Goal: Task Accomplishment & Management: Manage account settings

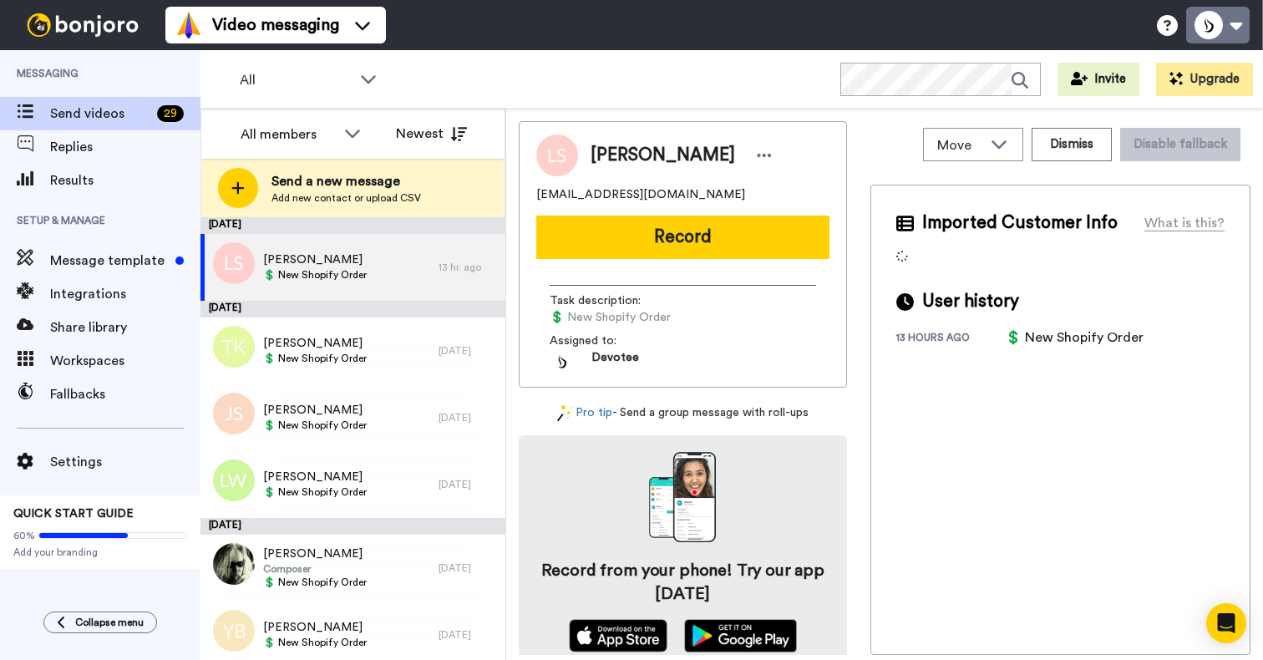
click at [1242, 28] on button at bounding box center [1217, 25] width 63 height 37
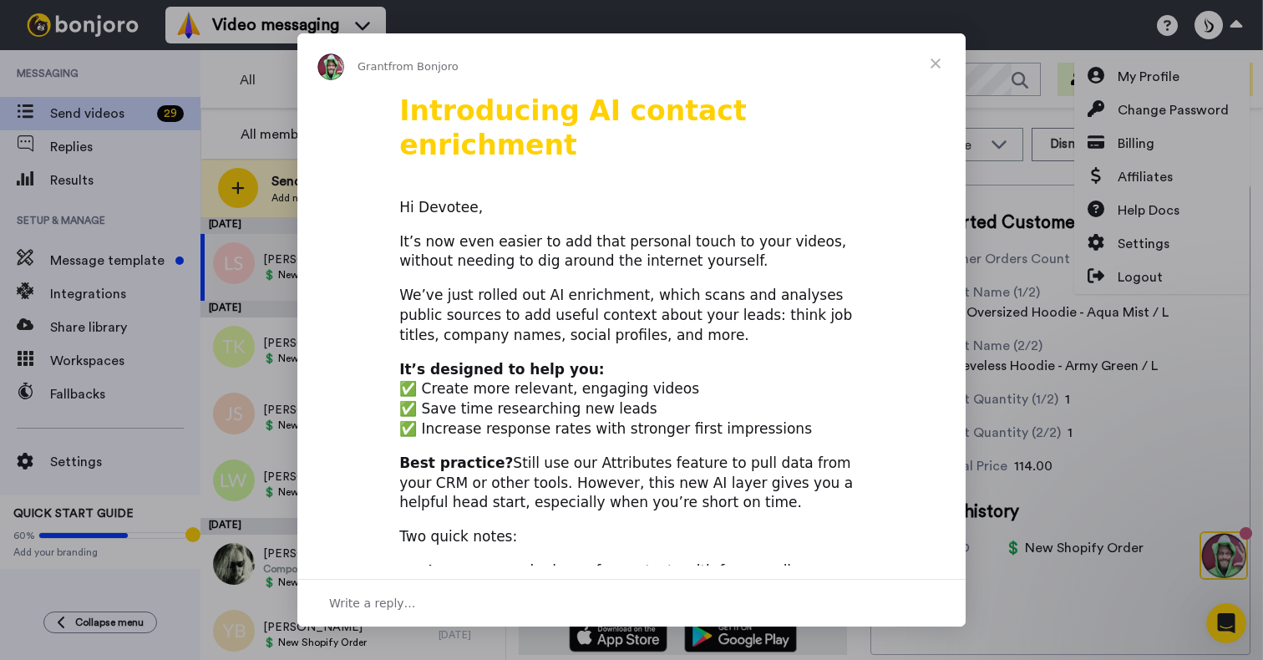
click at [1138, 240] on div "Intercom messenger" at bounding box center [631, 330] width 1263 height 660
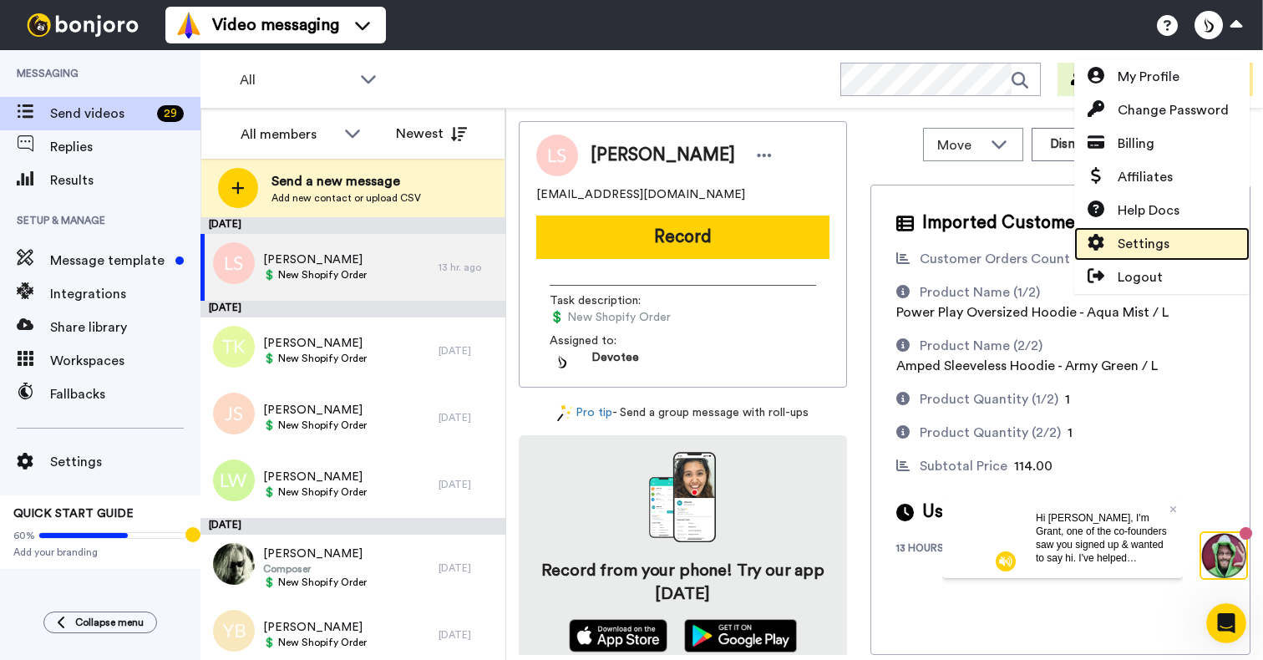
click at [1136, 247] on span "Settings" at bounding box center [1143, 244] width 52 height 20
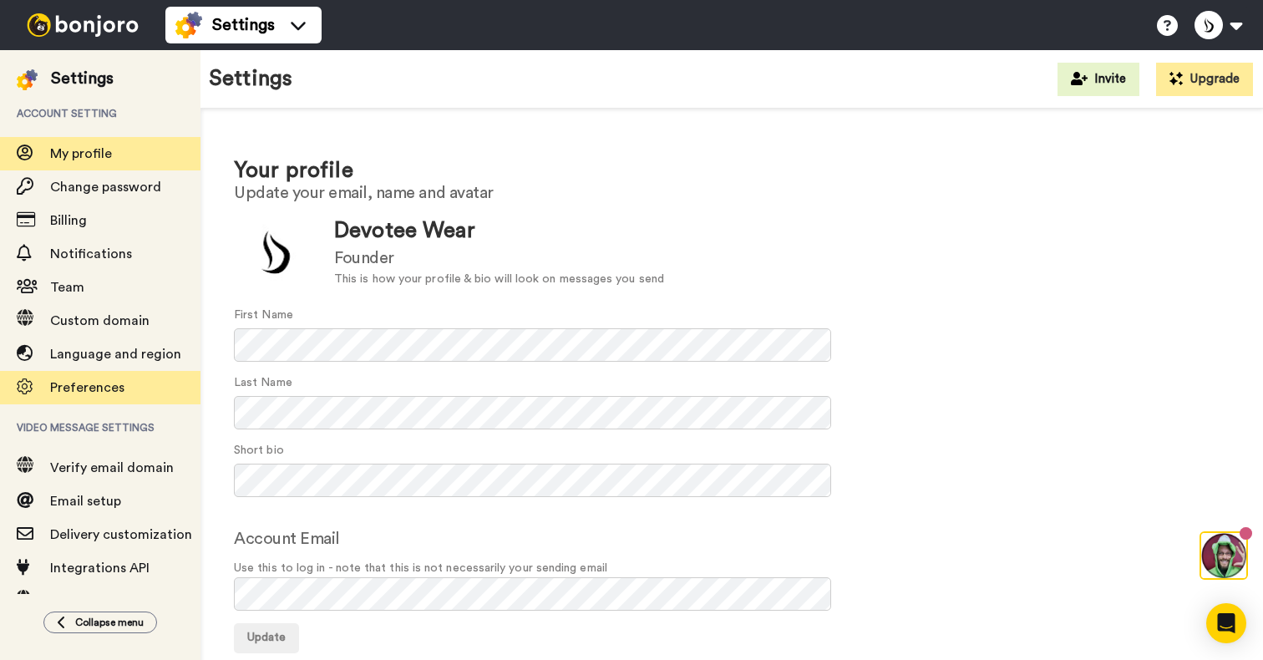
scroll to position [70, 0]
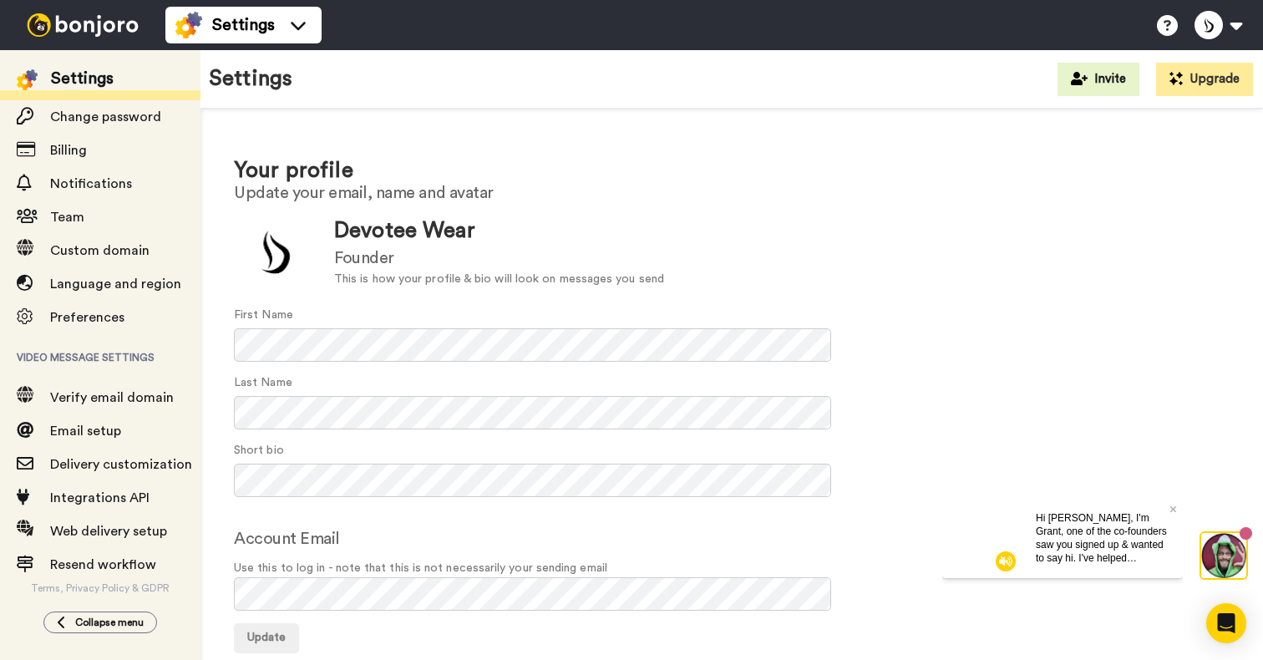
click at [1031, 516] on div "Hi Devotee, I'm Grant, one of the co-founders saw you signed up & wanted to say…" at bounding box center [1102, 537] width 160 height 80
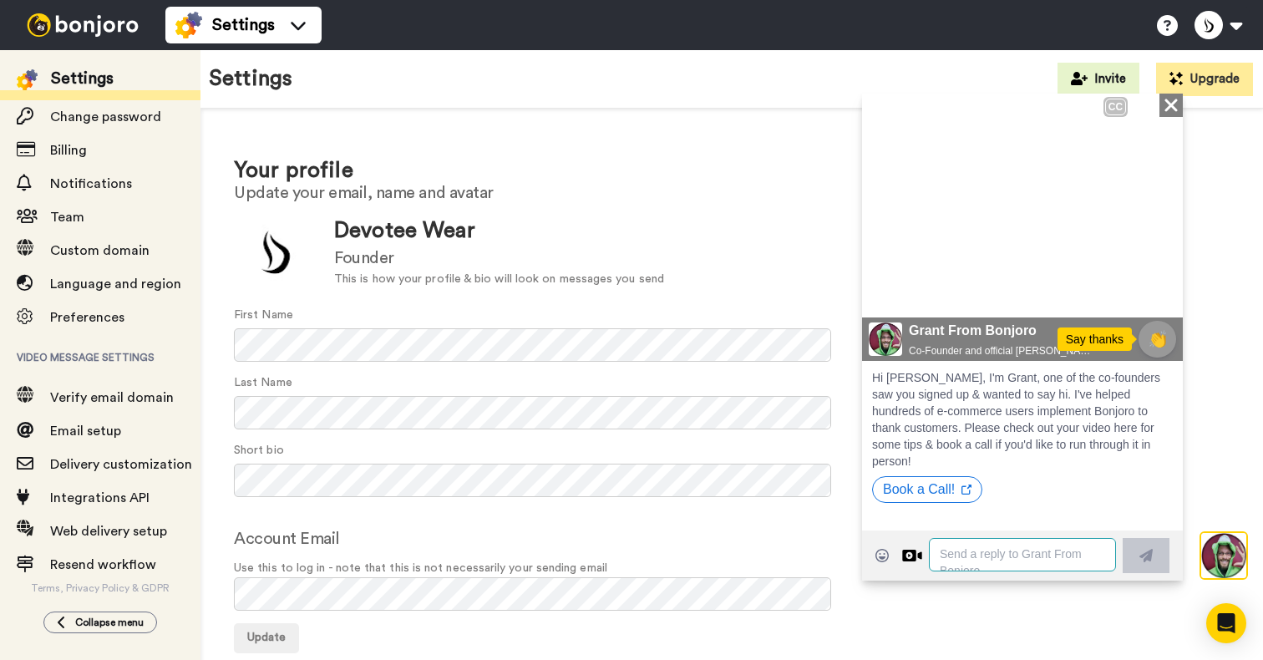
click at [1006, 557] on textarea at bounding box center [1022, 553] width 187 height 33
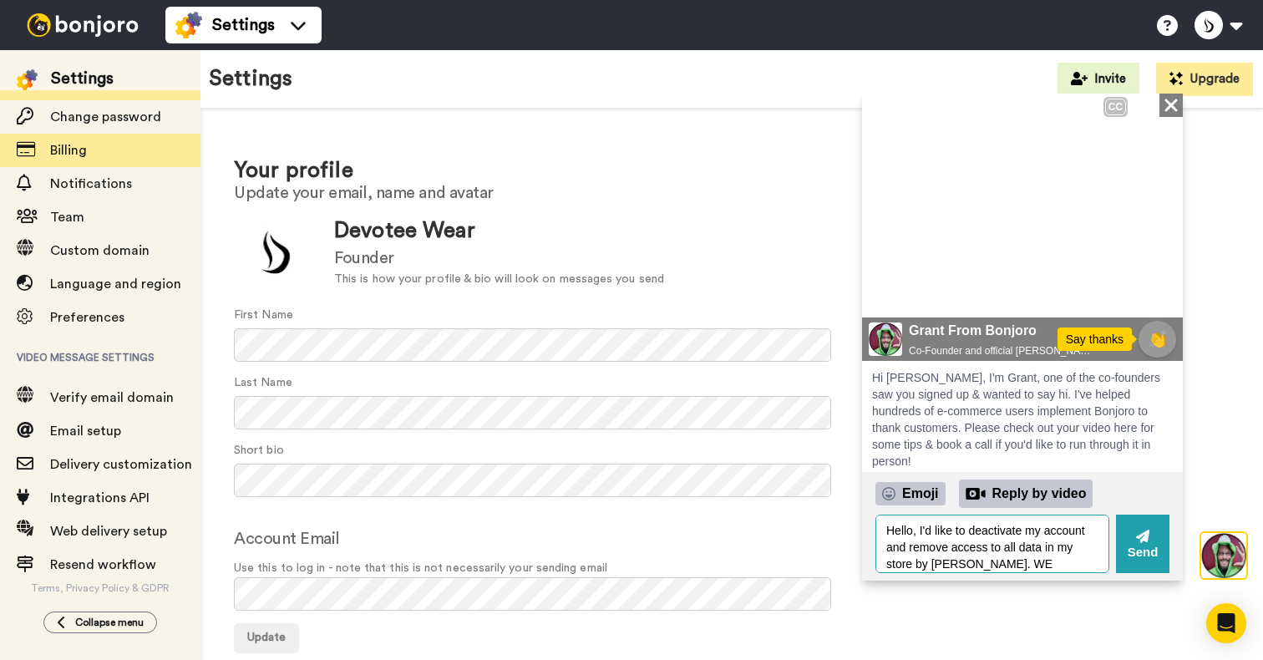
type textarea "Hello, I'd like to deactivate my account and remove access to all data in my st…"
click at [69, 149] on span "Billing" at bounding box center [68, 150] width 37 height 13
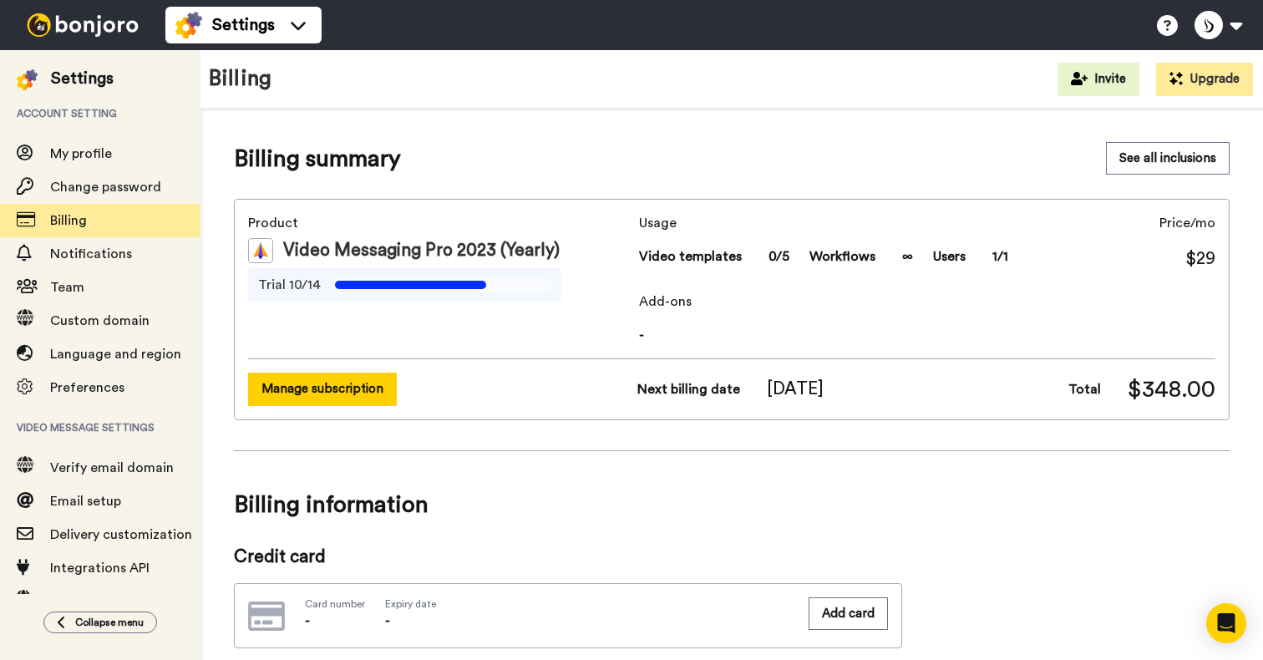
click at [328, 379] on button "Manage subscription" at bounding box center [322, 388] width 149 height 33
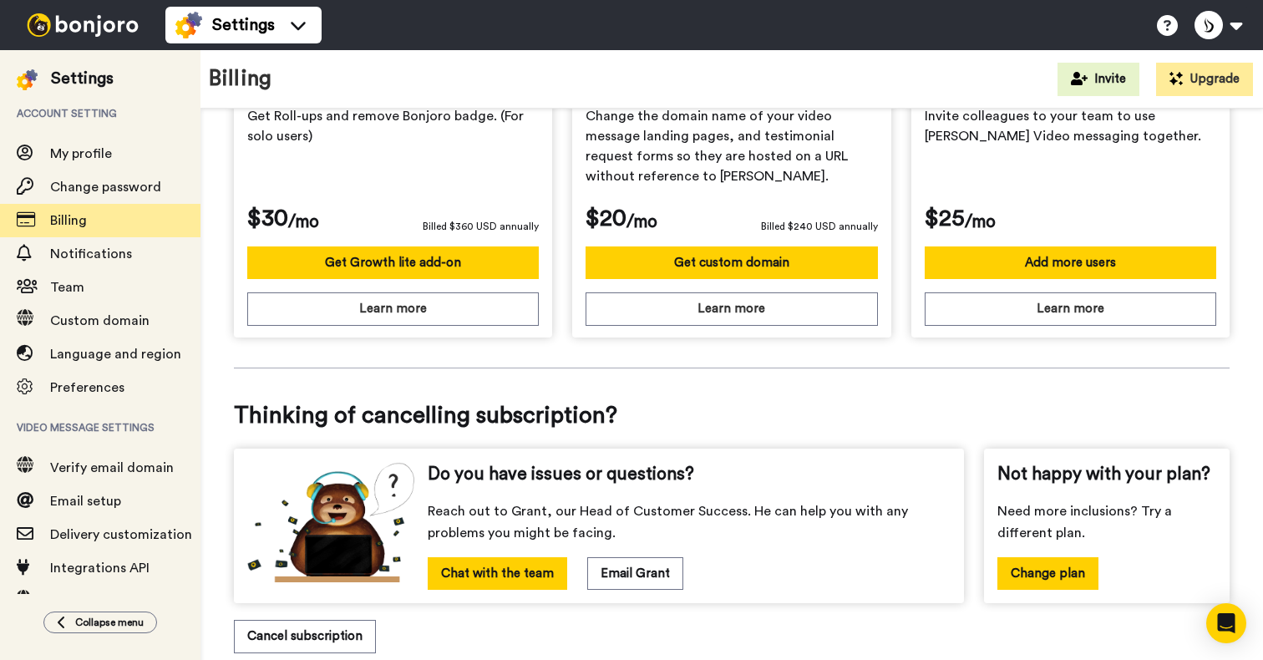
scroll to position [637, 0]
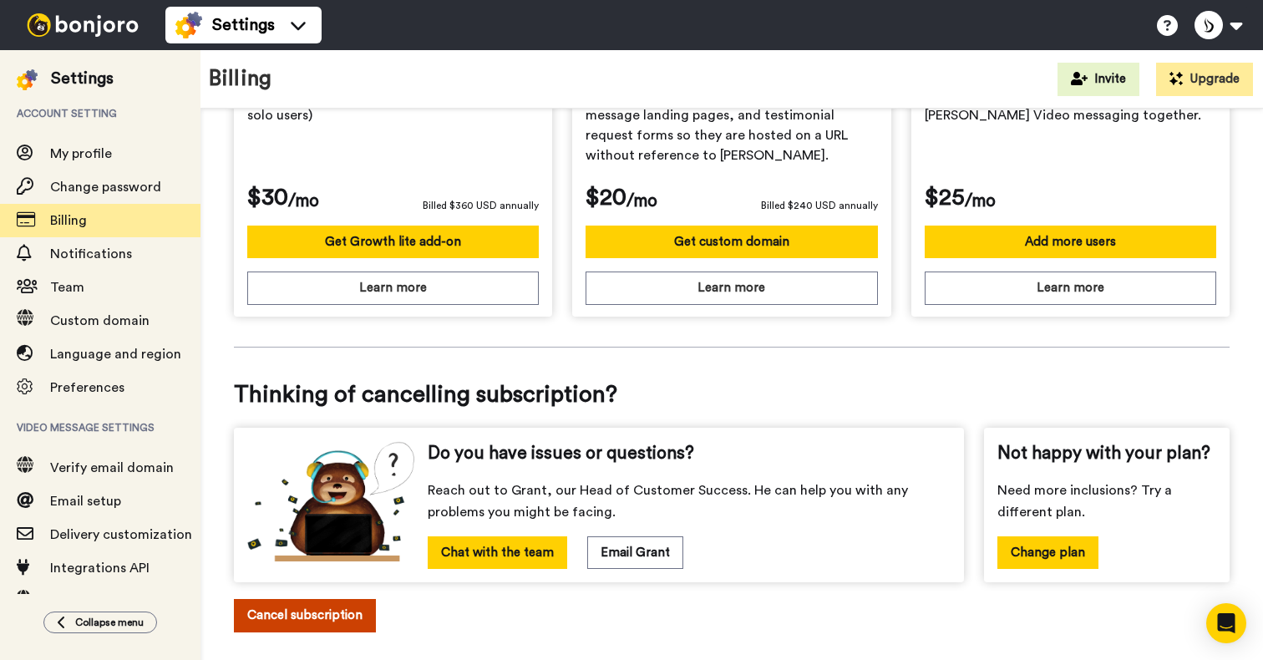
click at [309, 599] on button "Cancel subscription" at bounding box center [305, 615] width 142 height 33
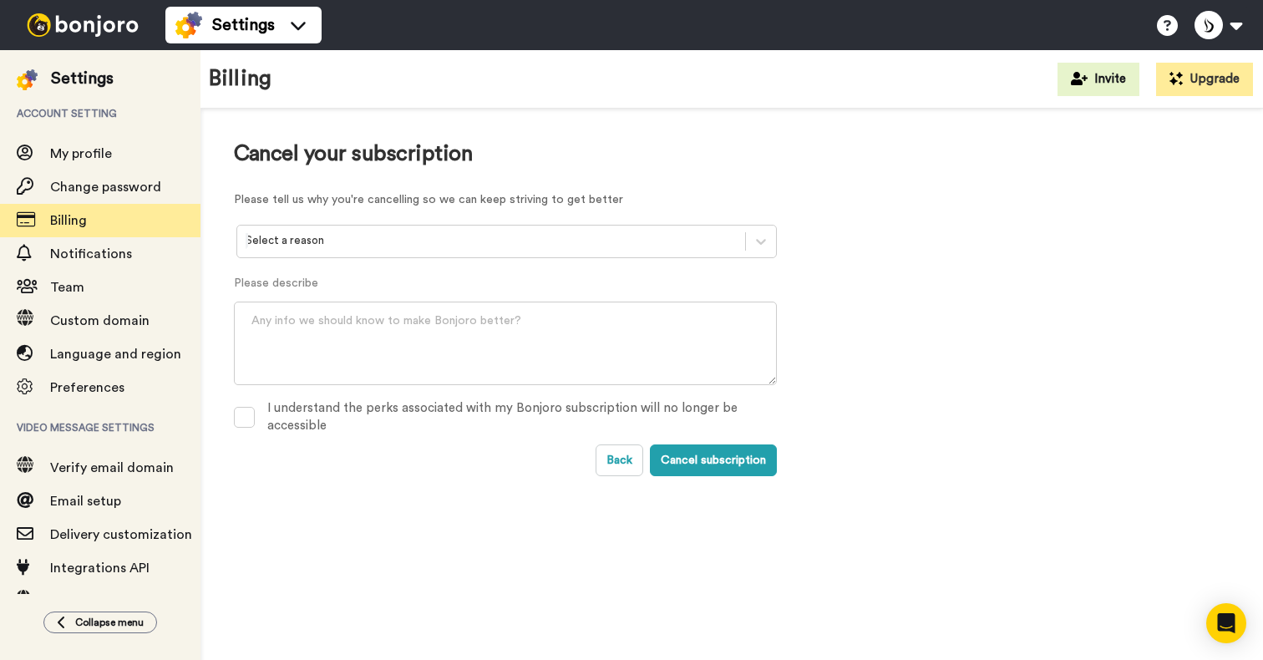
click at [441, 250] on div at bounding box center [491, 240] width 491 height 19
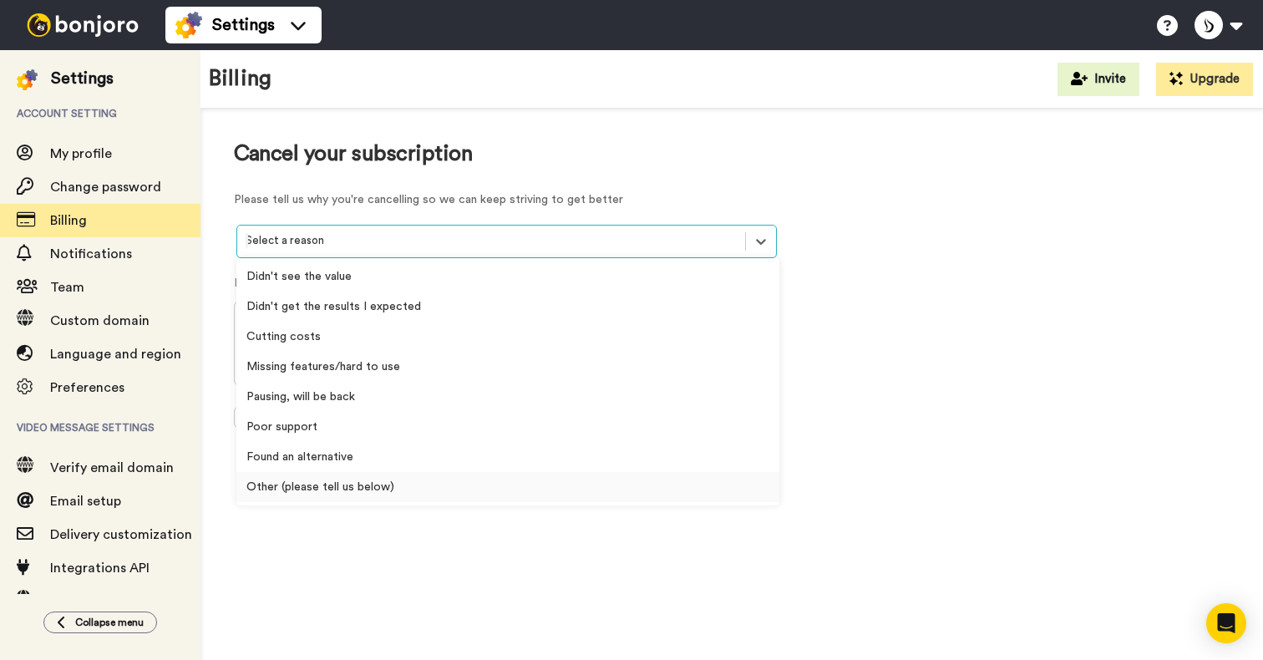
click at [353, 489] on div "Other (please tell us below)" at bounding box center [507, 487] width 543 height 30
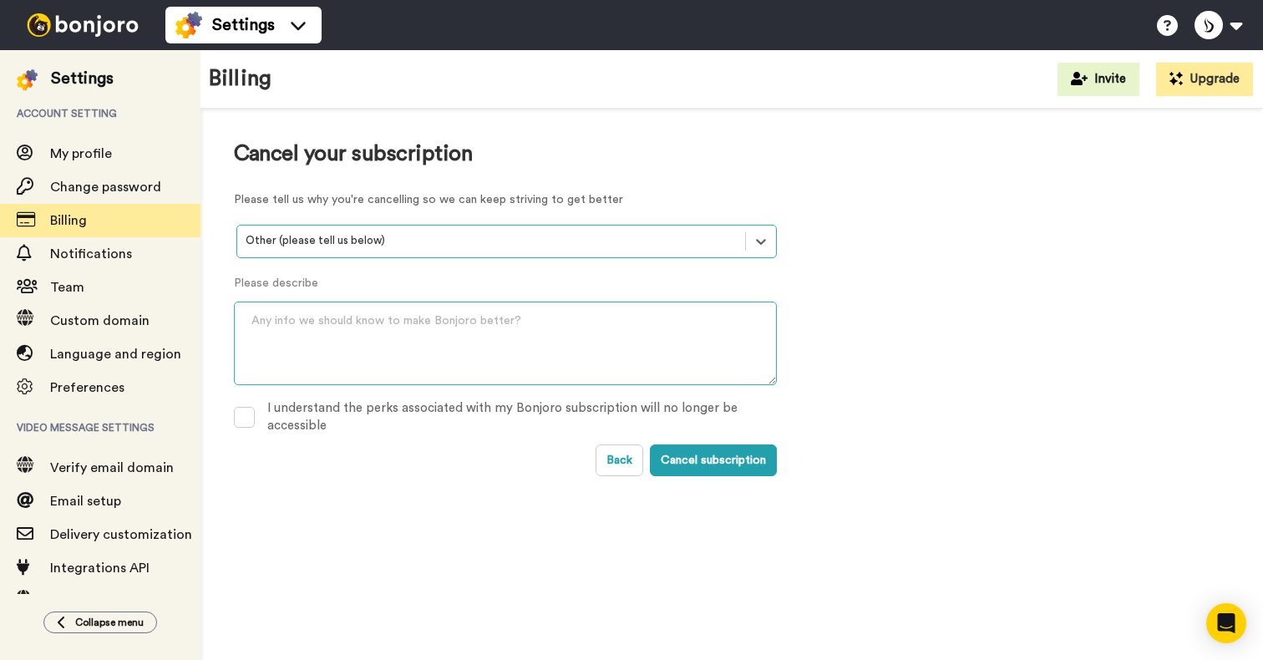
click at [414, 338] on textarea at bounding box center [505, 343] width 543 height 84
type textarea "e"
type textarea "we never selected a paid plan. just was exploring the app."
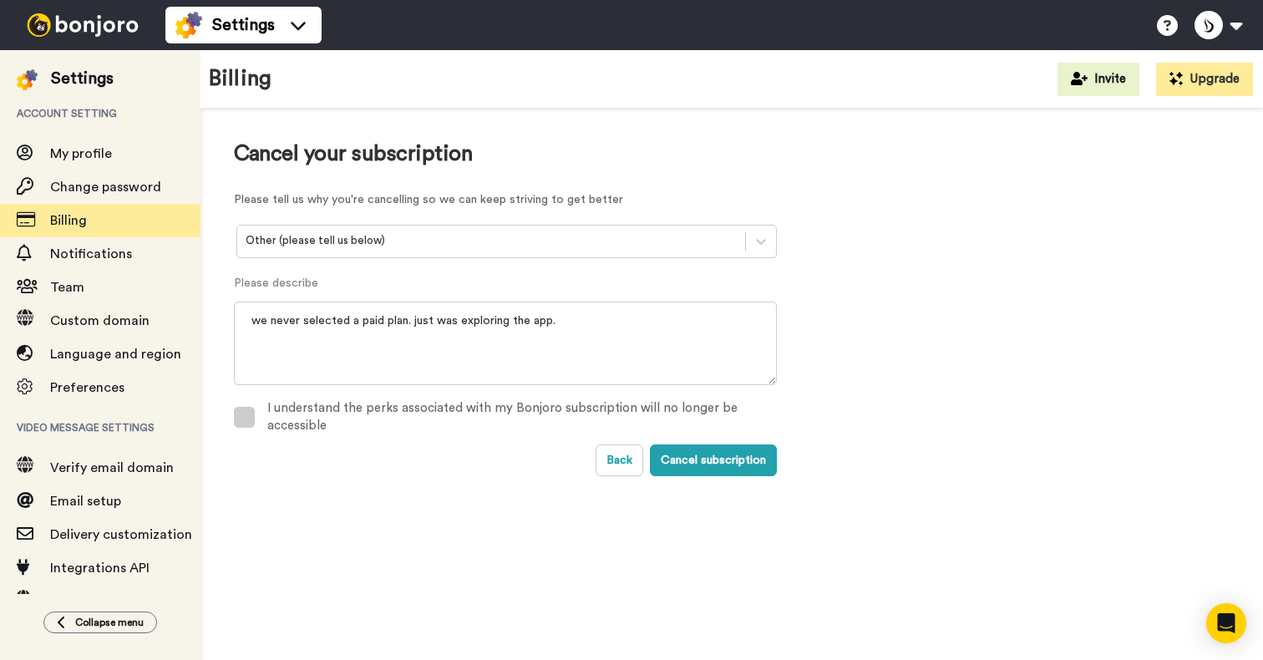
click at [317, 409] on div "I understand the perks associated with my Bonjoro subscription will no longer b…" at bounding box center [521, 417] width 509 height 36
click at [724, 465] on button "Cancel subscription" at bounding box center [713, 460] width 127 height 32
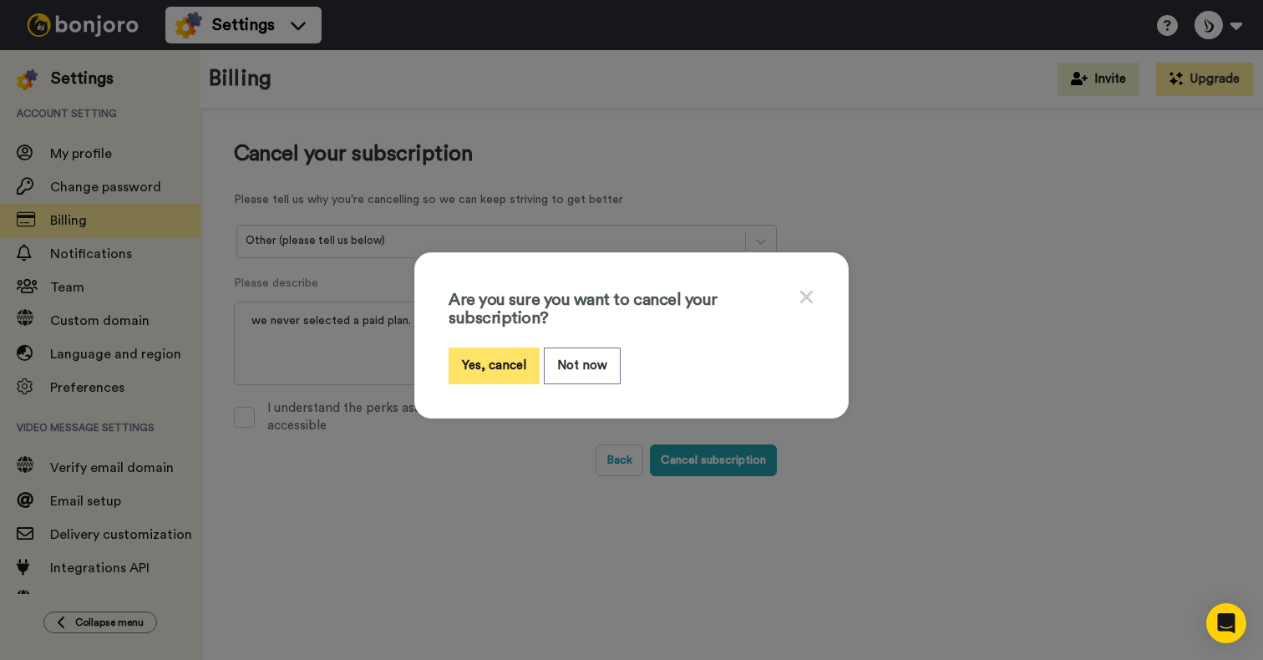
click at [496, 352] on button "Yes, cancel" at bounding box center [493, 365] width 91 height 36
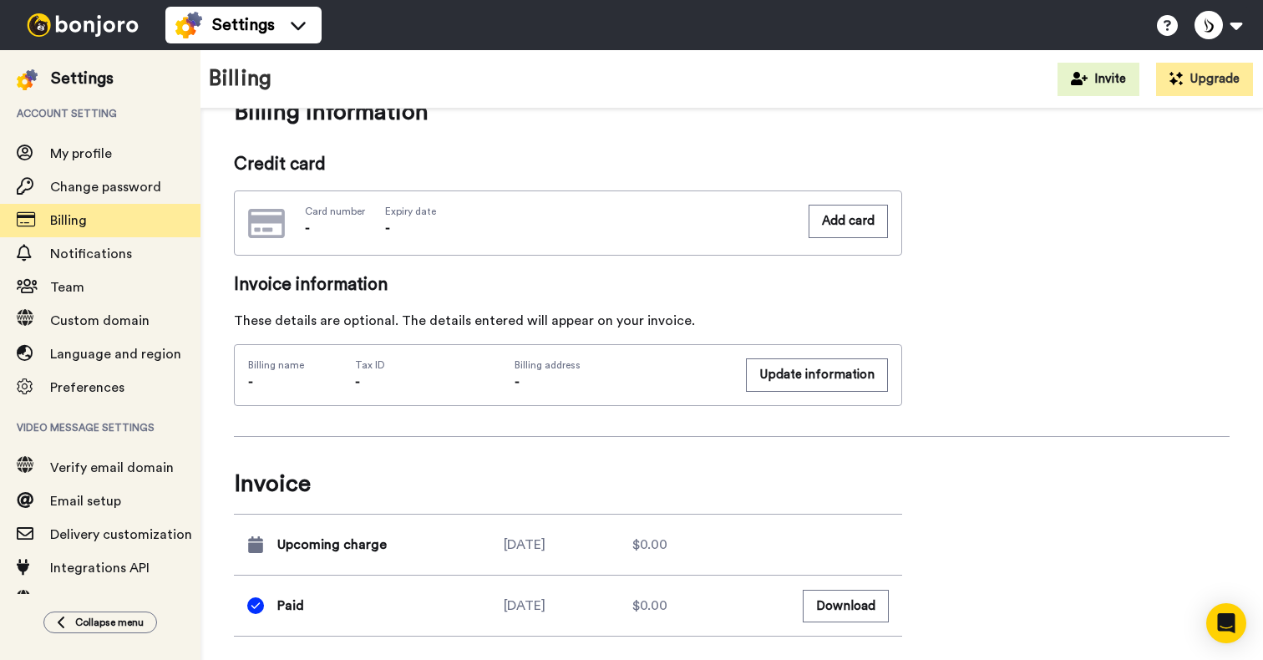
click at [112, 134] on span "Account setting" at bounding box center [100, 113] width 200 height 47
click at [109, 153] on span "My profile" at bounding box center [81, 153] width 62 height 13
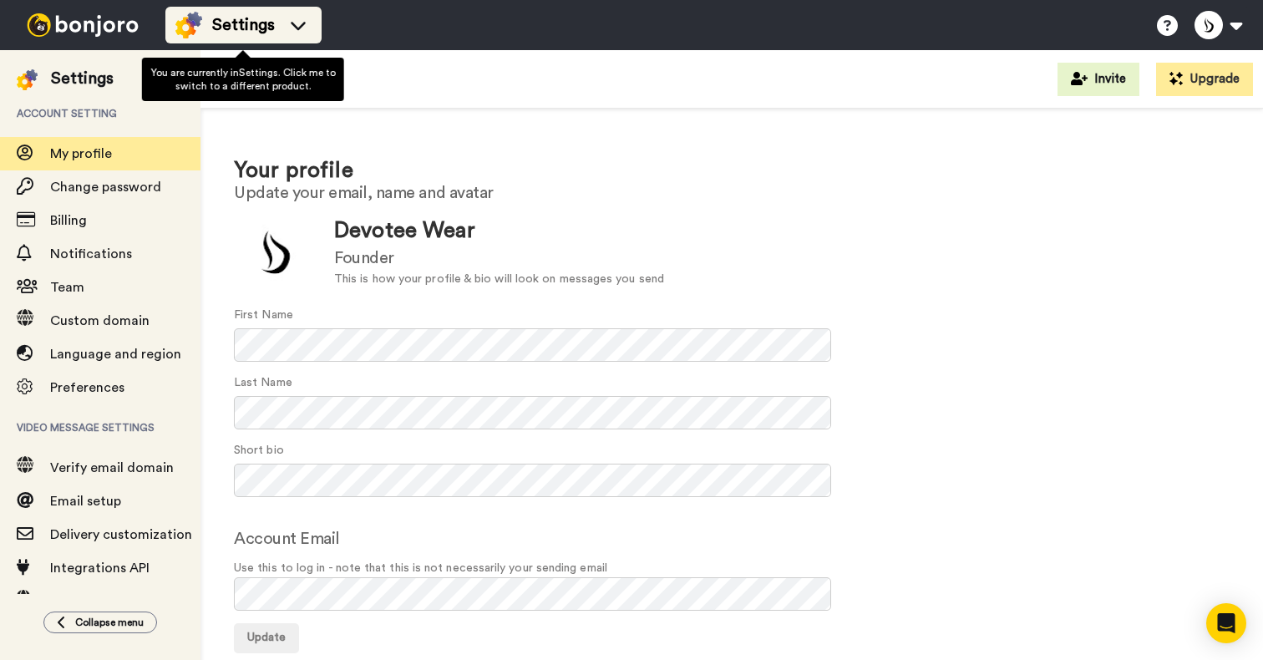
click at [282, 10] on li "Settings" at bounding box center [243, 25] width 156 height 37
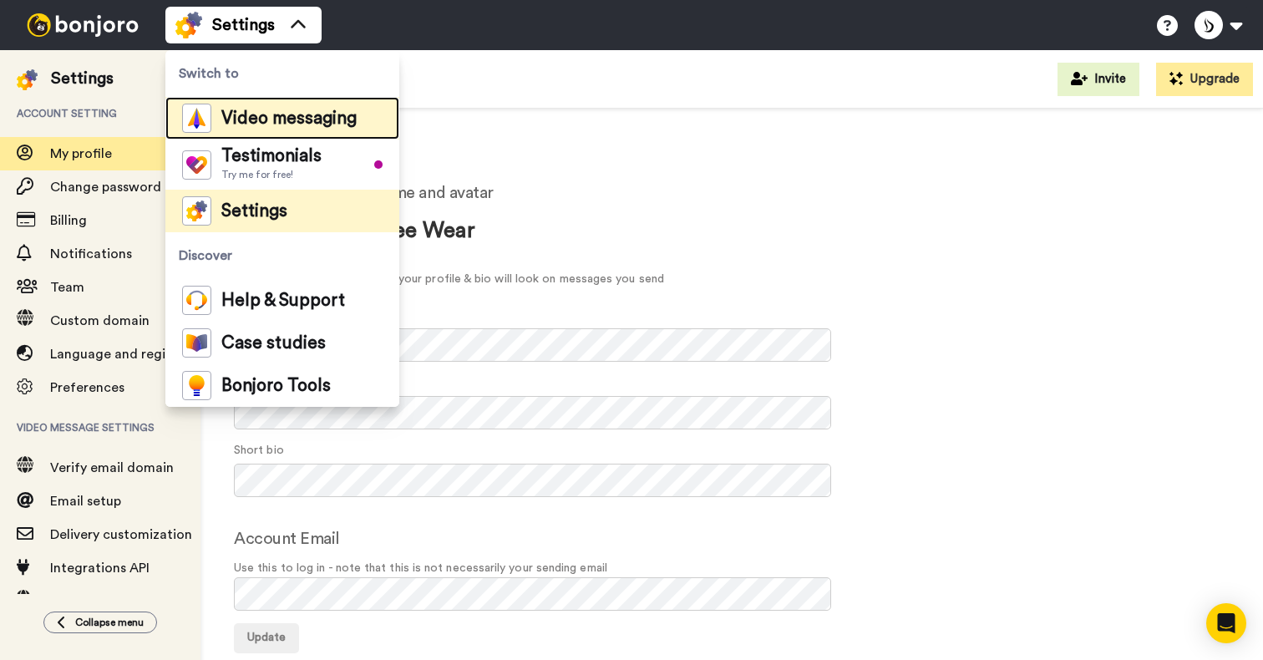
click at [273, 114] on span "Video messaging" at bounding box center [288, 118] width 135 height 17
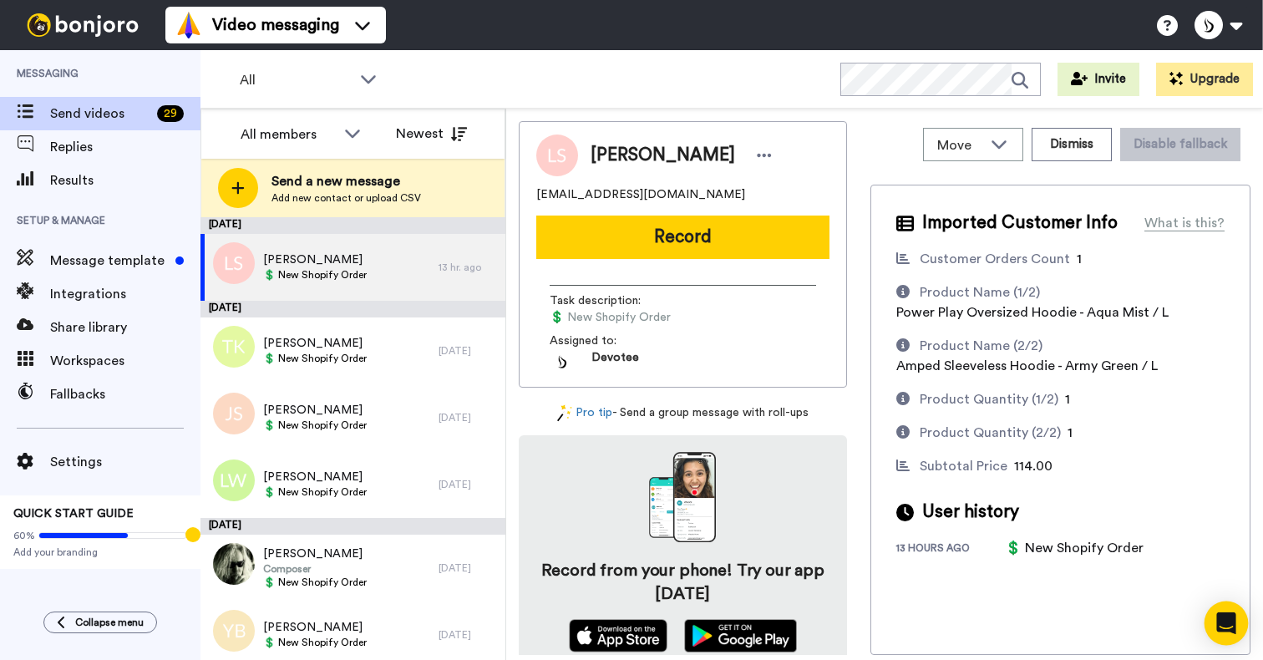
click at [1229, 629] on icon "Open Intercom Messenger" at bounding box center [1225, 623] width 19 height 22
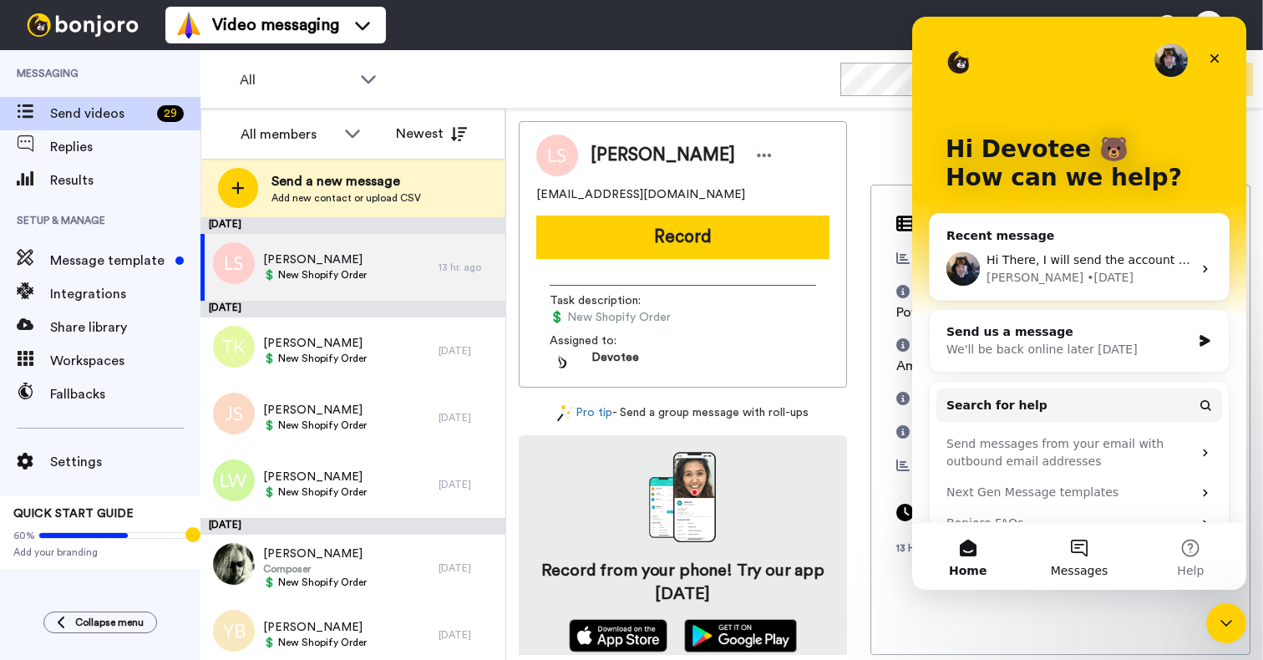
click at [1082, 552] on button "Messages" at bounding box center [1078, 556] width 111 height 67
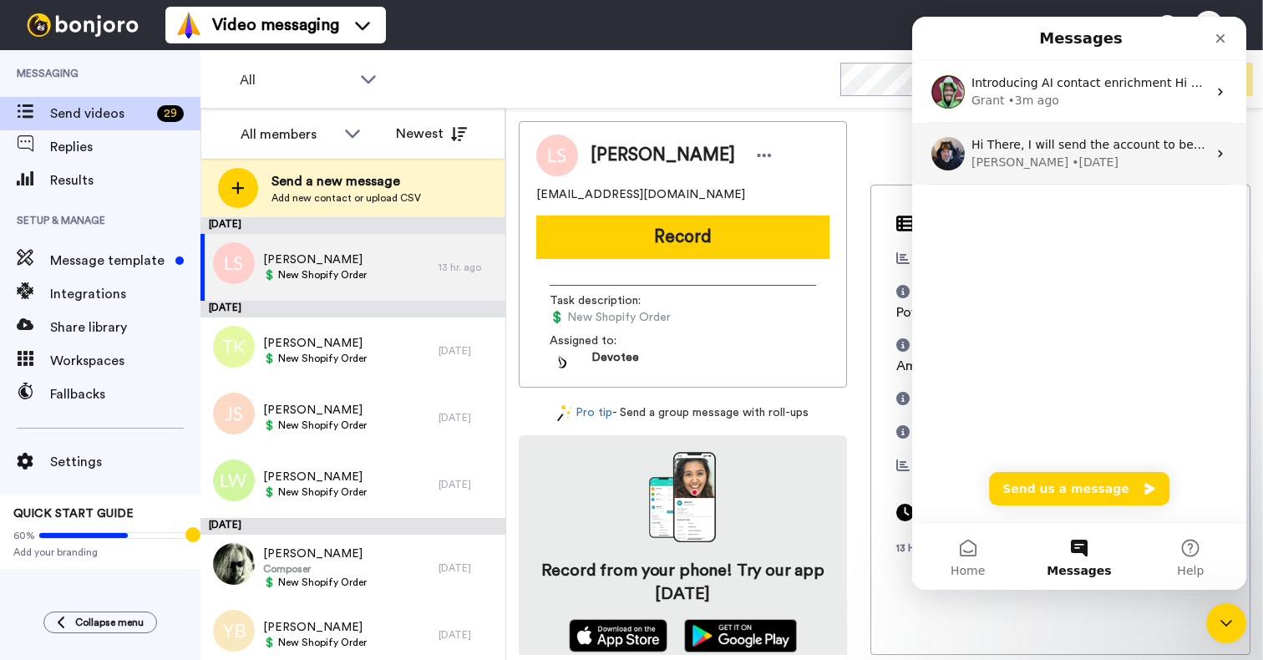
click at [1071, 166] on div "• [DATE]" at bounding box center [1094, 163] width 47 height 18
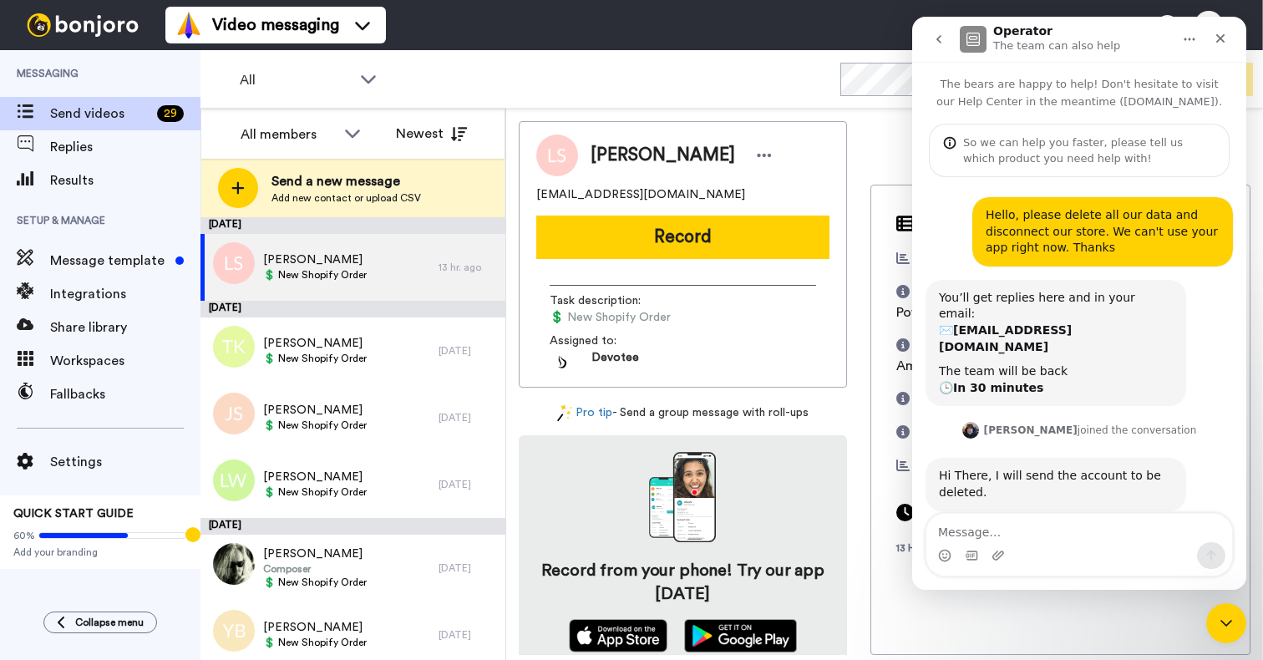
click at [1011, 537] on textarea "Message…" at bounding box center [1079, 528] width 306 height 28
type textarea "Hello, how long this takes?"
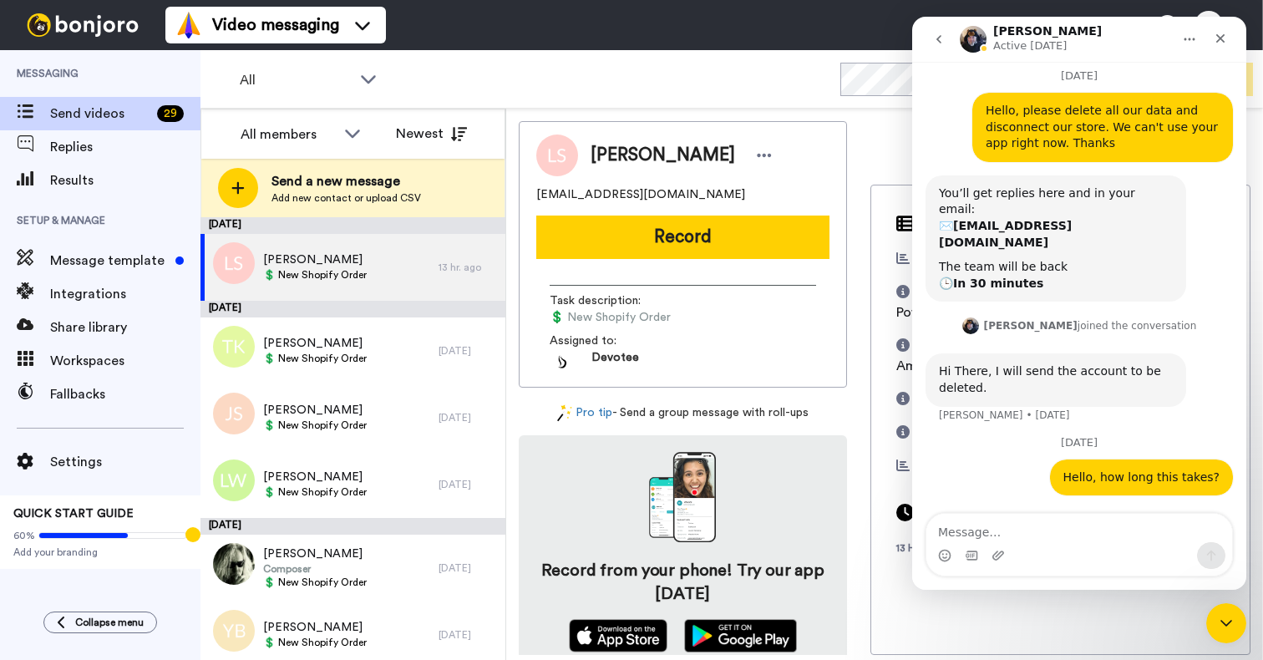
scroll to position [94, 0]
